Goal: Task Accomplishment & Management: Manage account settings

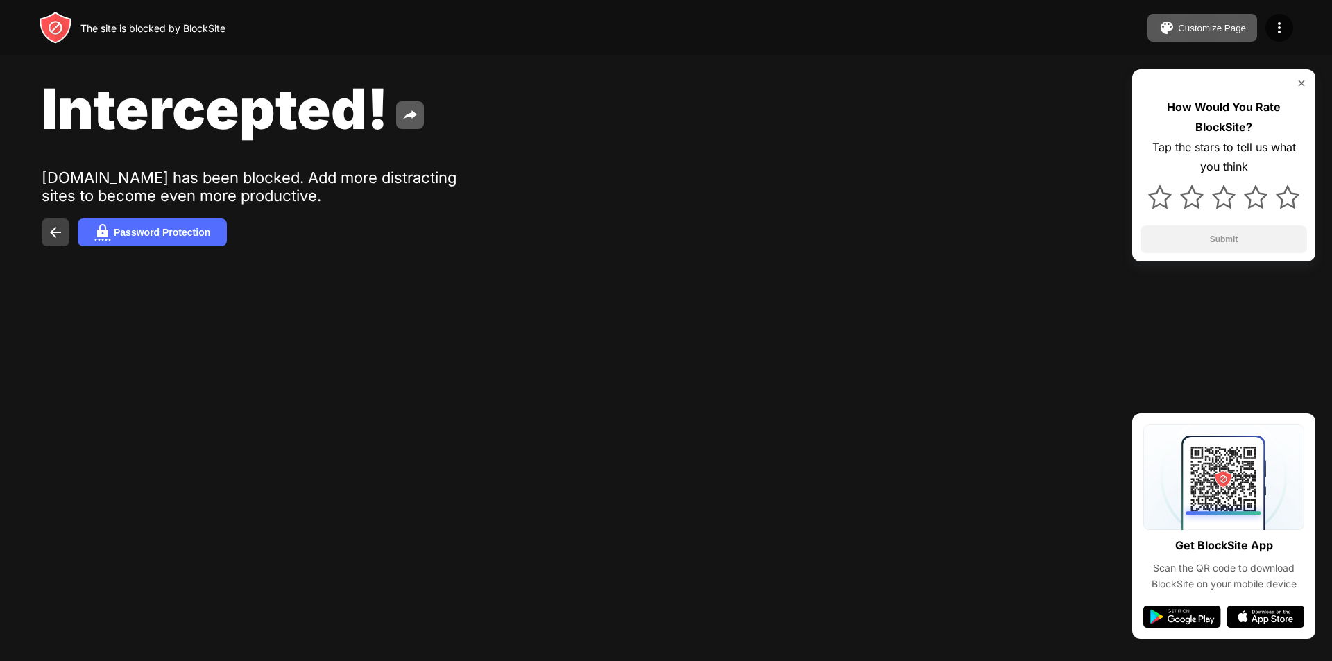
click at [54, 231] on img at bounding box center [55, 232] width 17 height 17
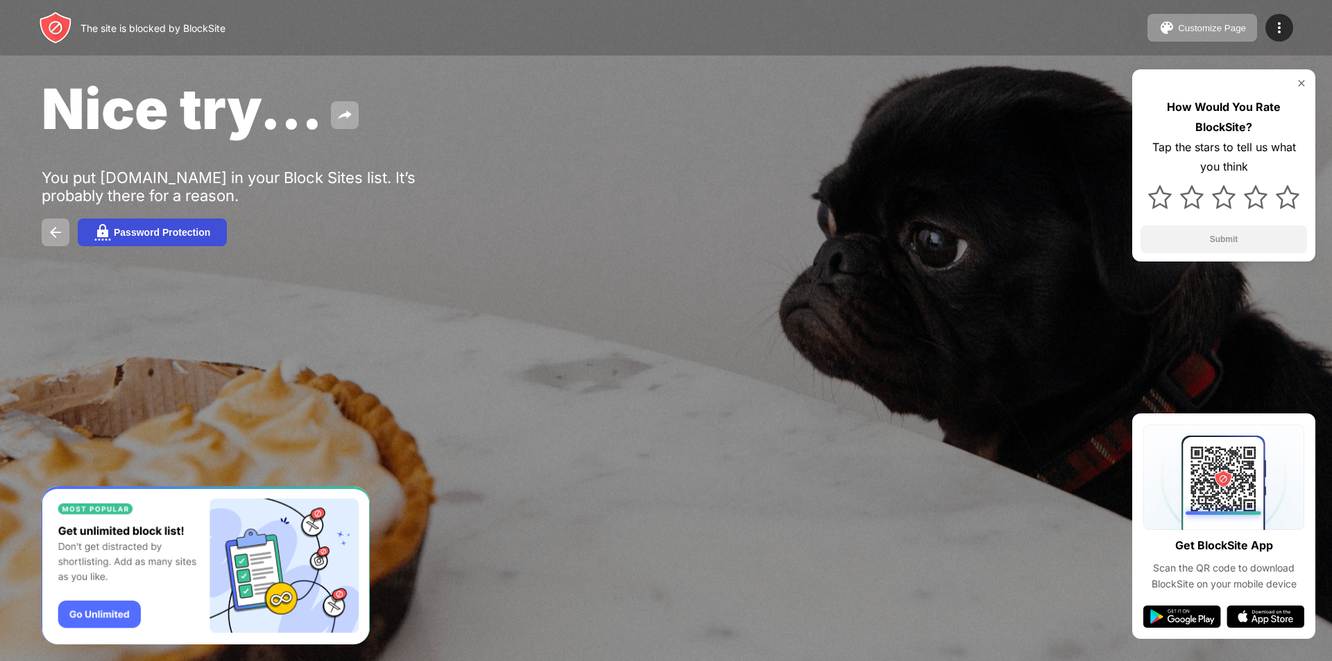
click at [133, 234] on div "Password Protection" at bounding box center [162, 232] width 96 height 11
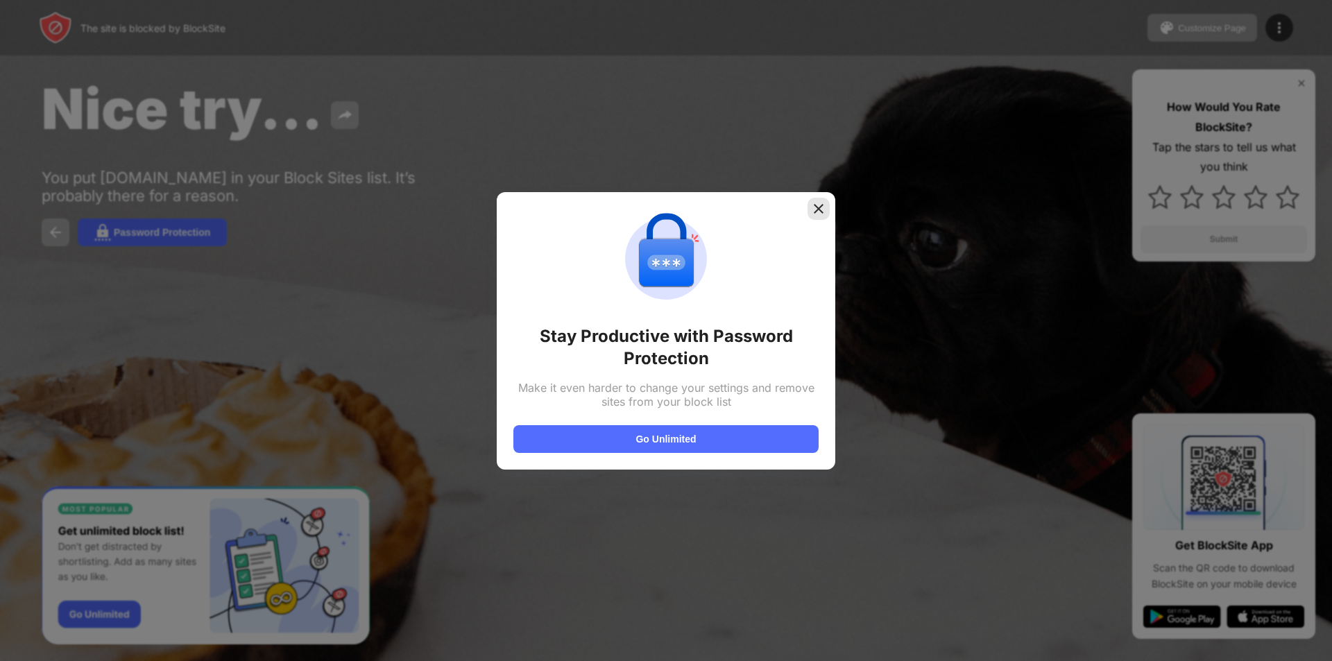
click at [818, 207] on img at bounding box center [818, 209] width 14 height 14
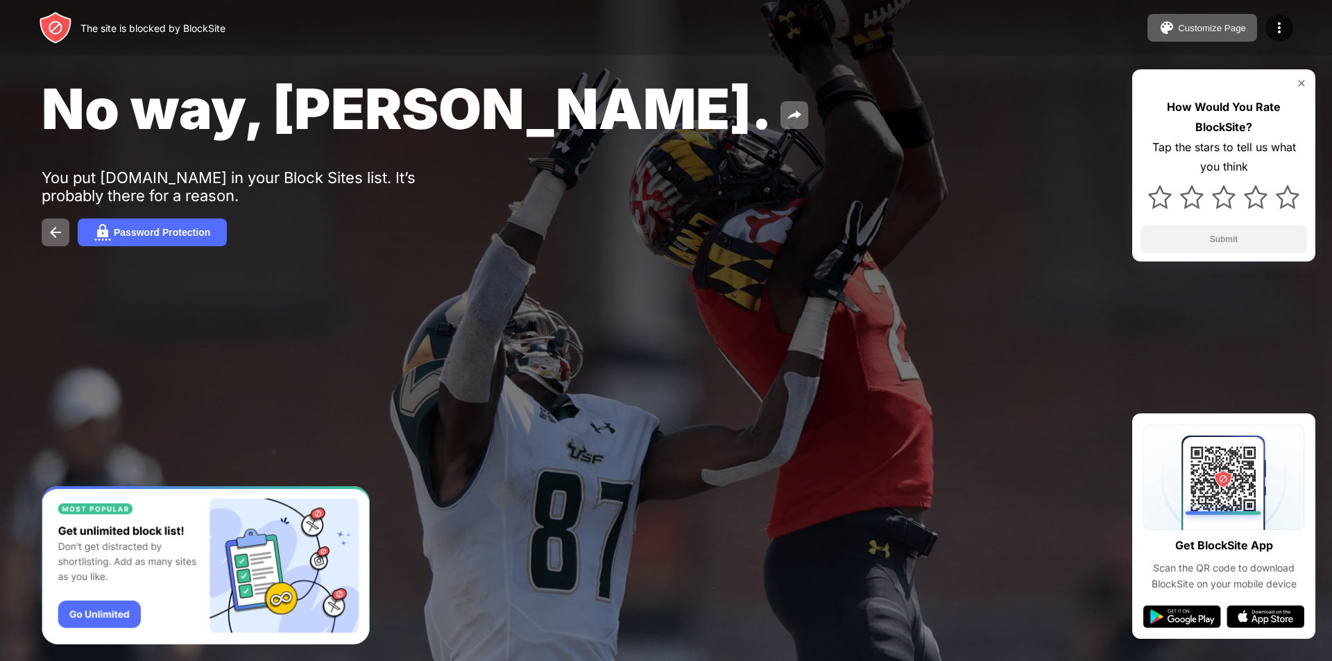
drag, startPoint x: 0, startPoint y: 0, endPoint x: 939, endPoint y: 82, distance: 942.7
click at [939, 82] on div "No way, [PERSON_NAME]." at bounding box center [541, 108] width 999 height 67
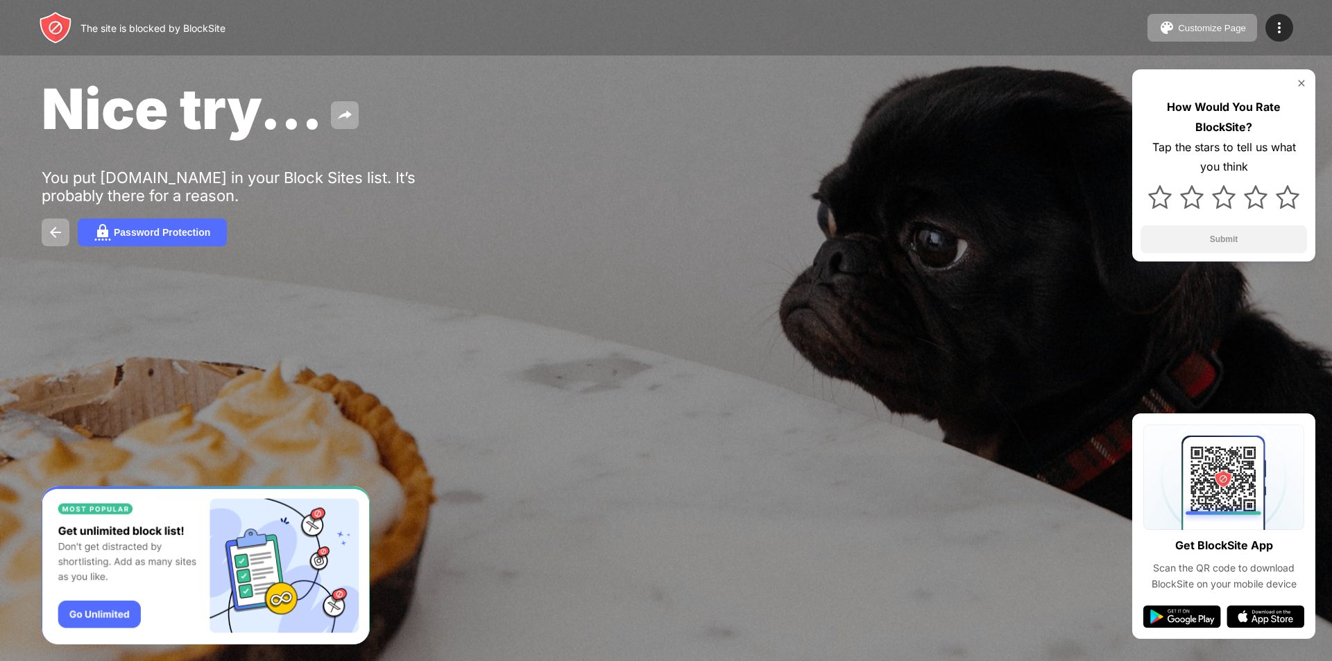
click at [100, 33] on div "The site is blocked by BlockSite" at bounding box center [152, 28] width 145 height 12
click at [1272, 25] on img at bounding box center [1279, 27] width 17 height 17
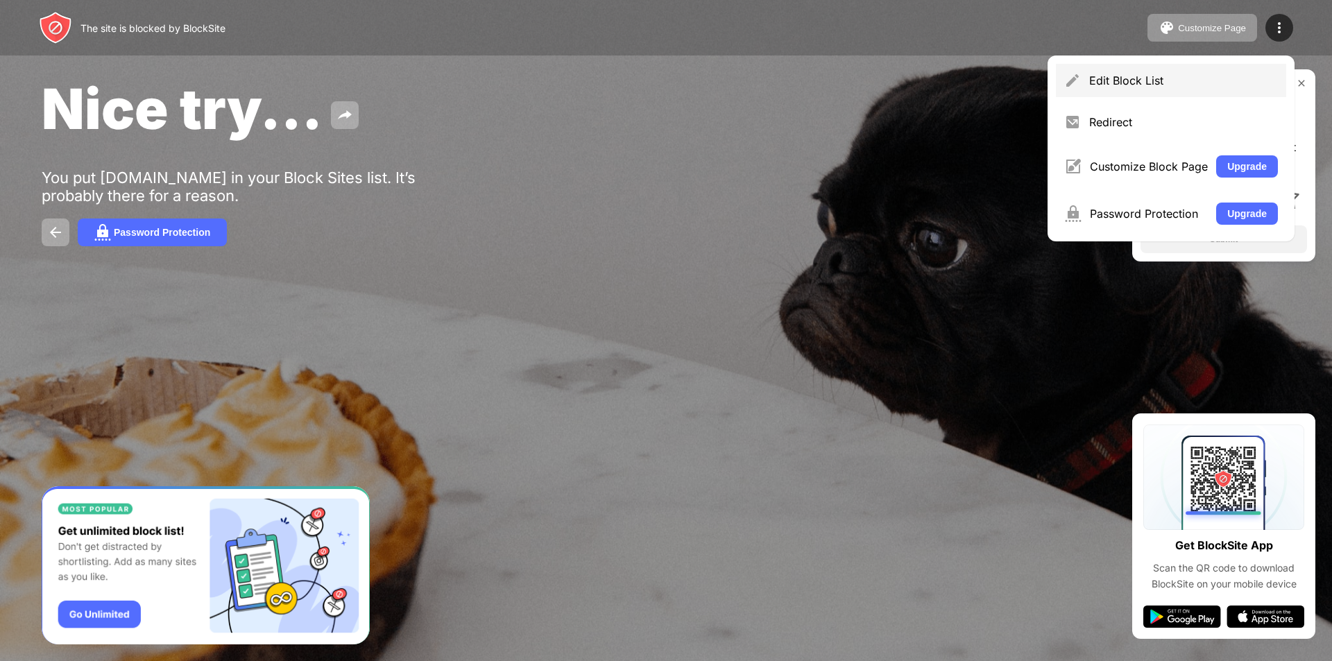
click at [1169, 81] on div "Edit Block List" at bounding box center [1183, 81] width 189 height 14
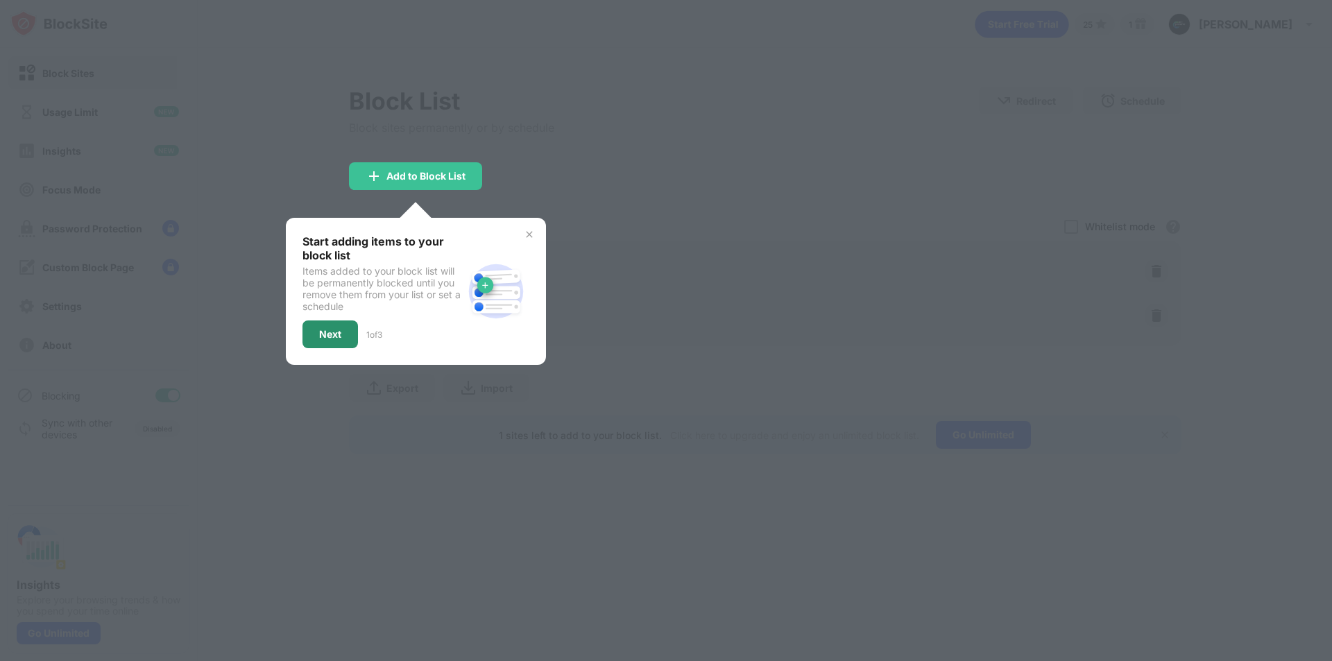
click at [321, 334] on div "Next" at bounding box center [330, 334] width 22 height 11
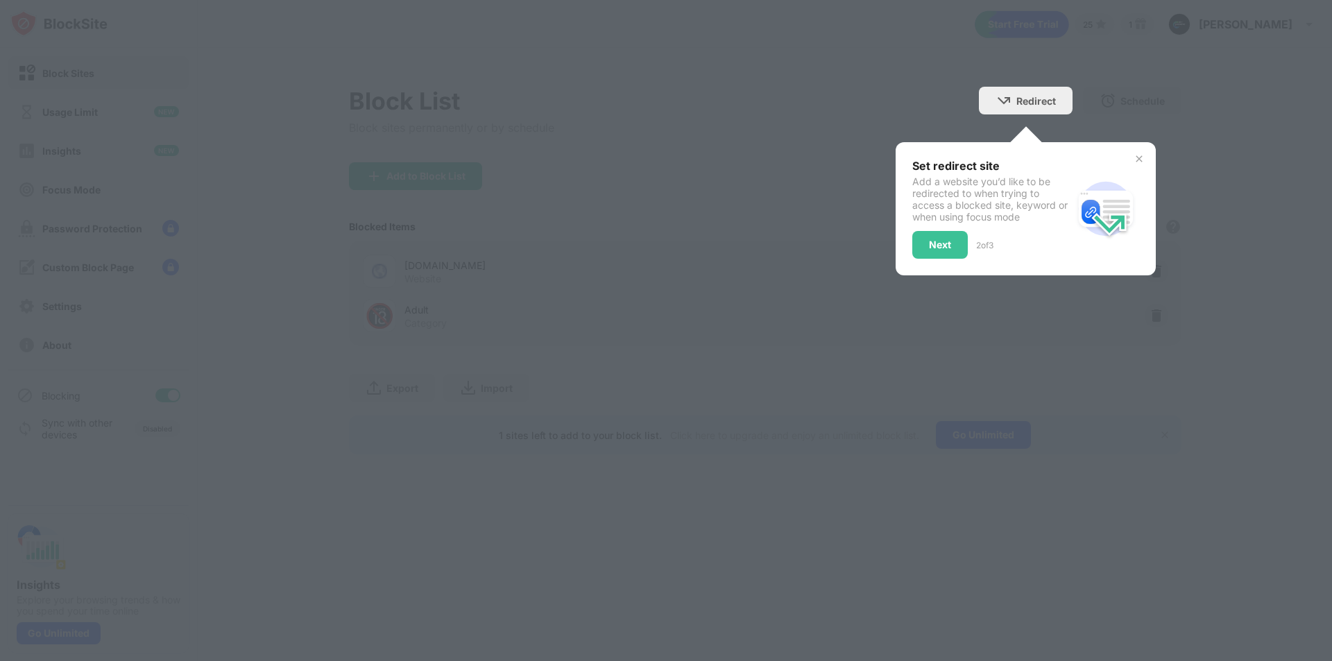
click at [1142, 157] on img at bounding box center [1138, 158] width 11 height 11
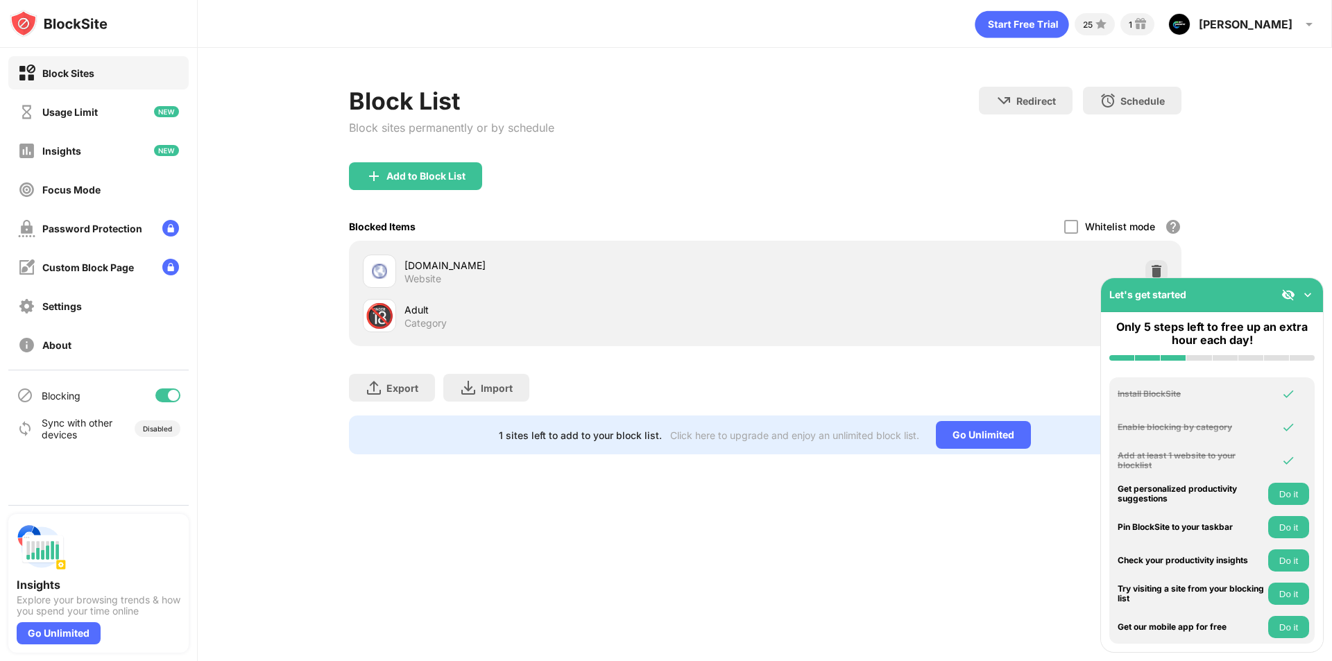
click at [162, 398] on div at bounding box center [167, 395] width 25 height 14
click at [1310, 23] on img at bounding box center [1308, 24] width 17 height 17
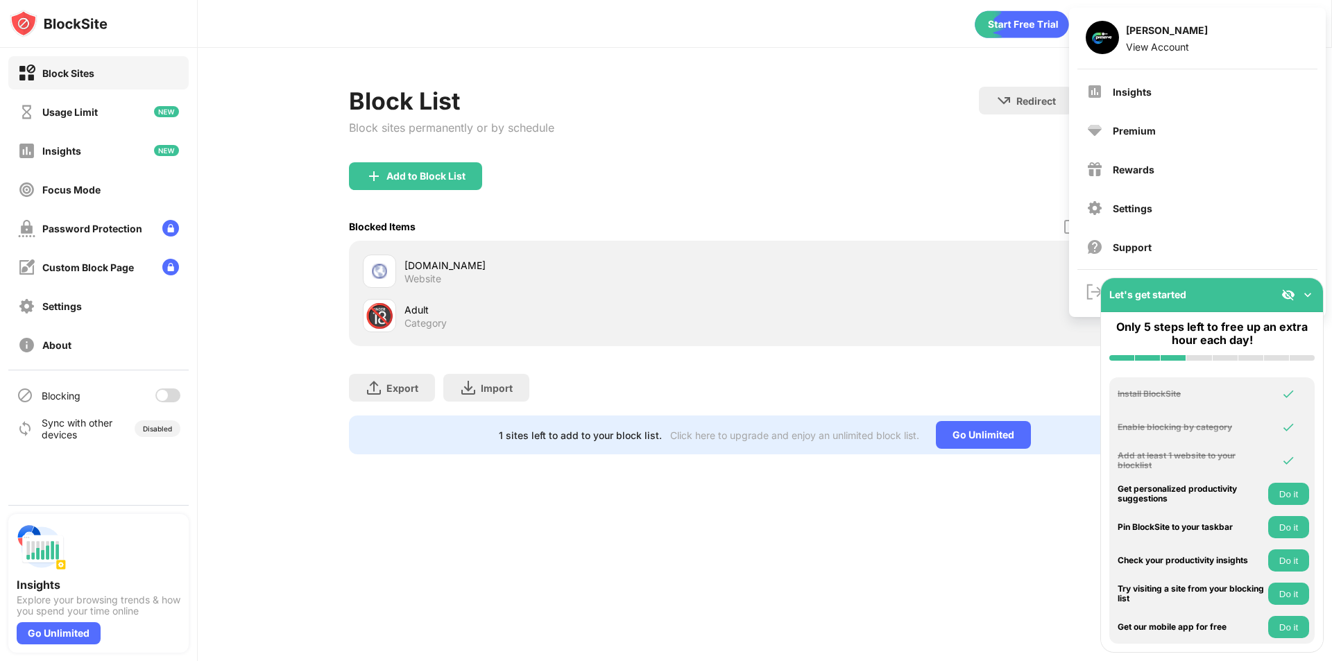
click at [805, 151] on div "Block List Block sites permanently or by schedule Redirect Choose a site to be …" at bounding box center [765, 125] width 832 height 76
